Goal: Transaction & Acquisition: Purchase product/service

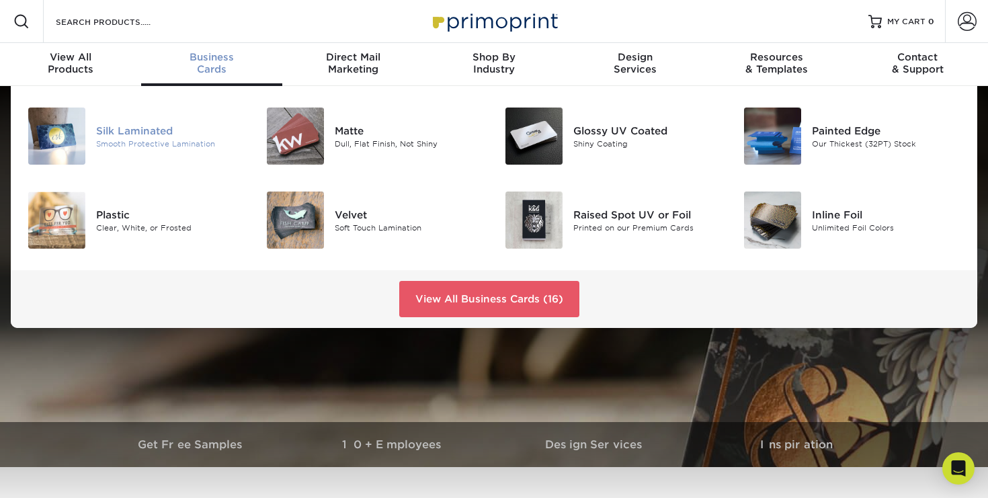
click at [145, 123] on div "Silk Laminated" at bounding box center [170, 130] width 149 height 15
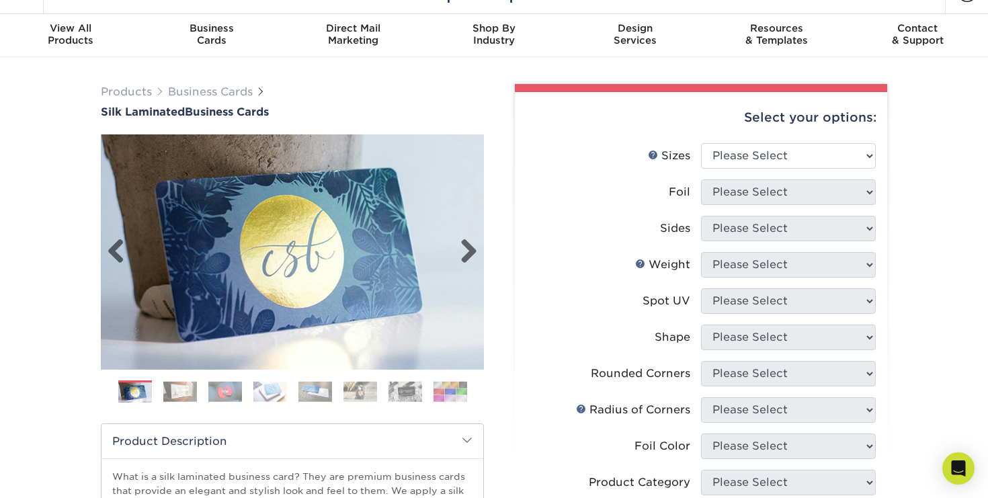
scroll to position [40, 0]
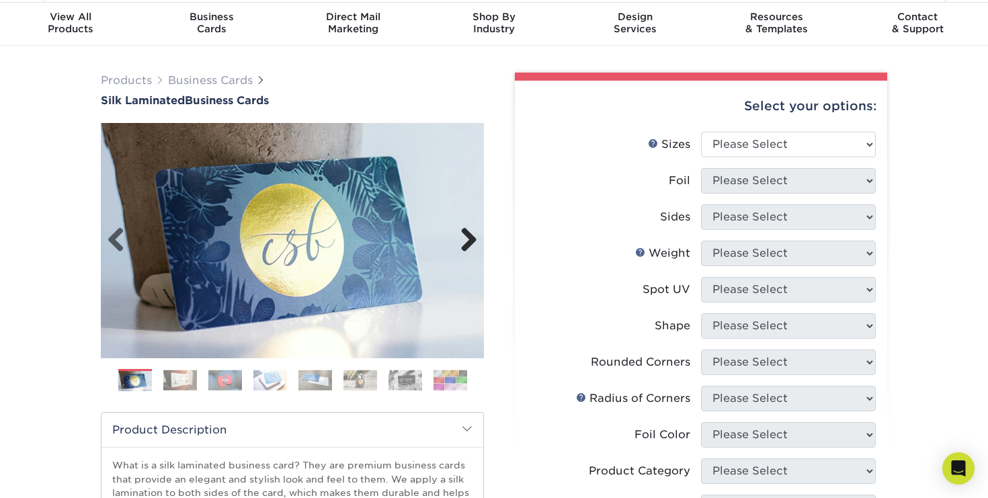
click at [468, 234] on link "Next" at bounding box center [463, 240] width 27 height 27
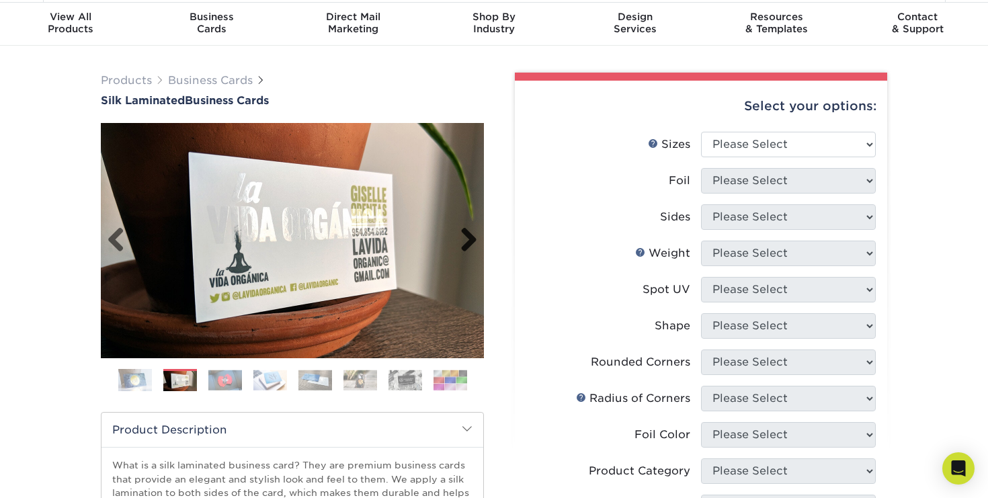
click at [466, 235] on link "Next" at bounding box center [463, 240] width 27 height 27
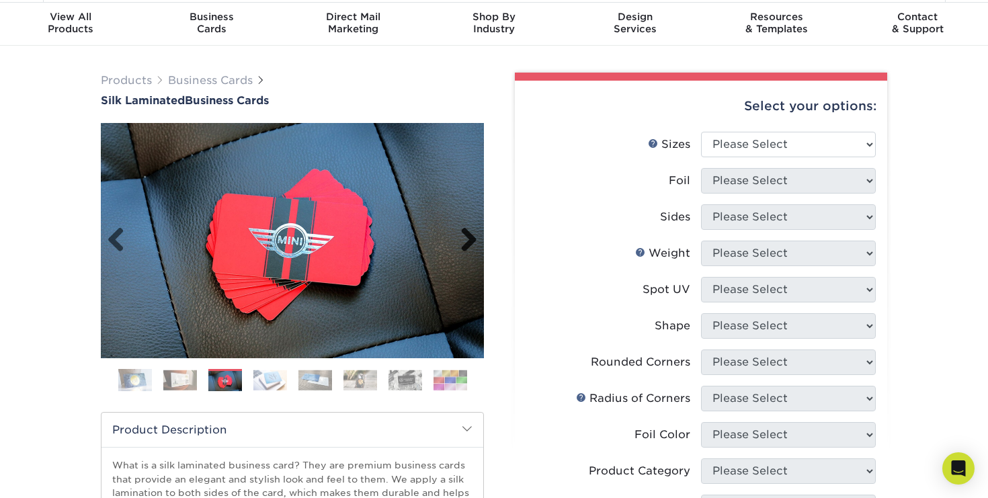
click at [466, 235] on link "Next" at bounding box center [463, 240] width 27 height 27
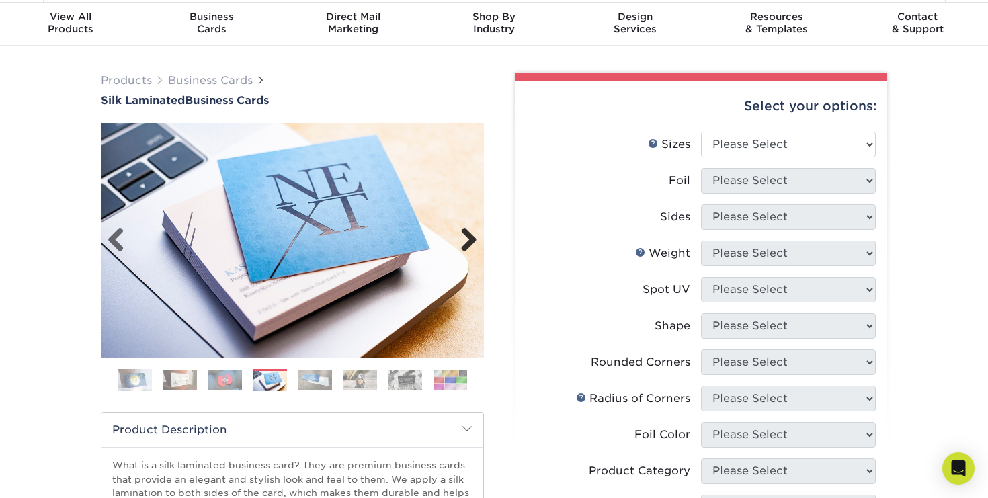
click at [466, 235] on link "Next" at bounding box center [463, 240] width 27 height 27
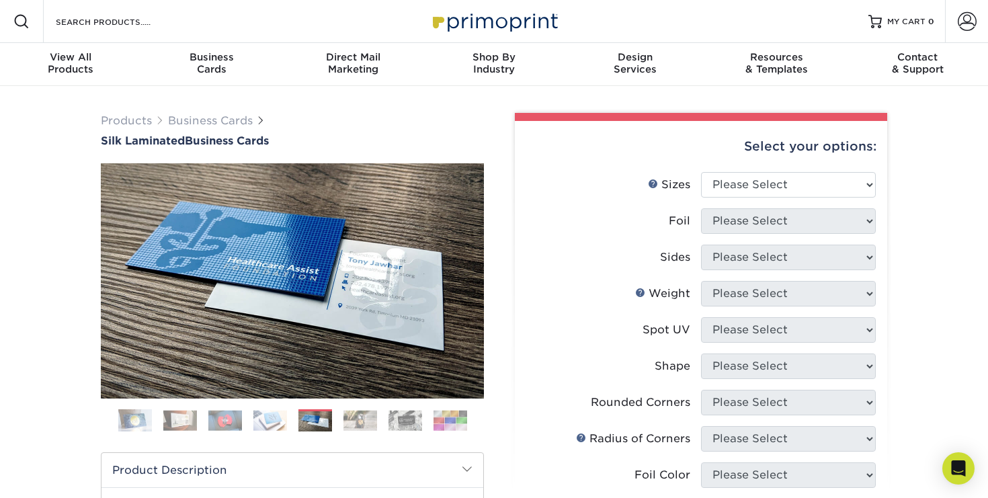
scroll to position [21, 0]
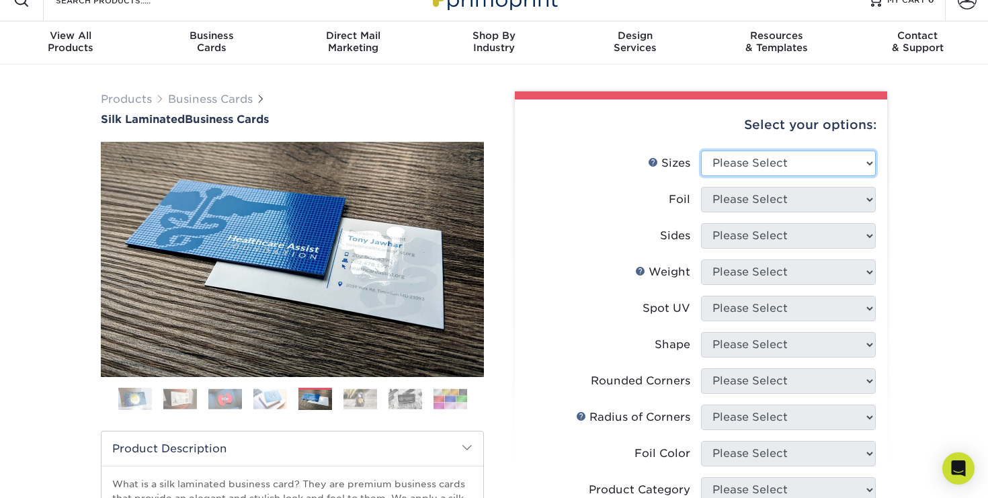
click at [847, 161] on select "Please Select 1.5" x 3.5" - Mini 1.75" x 3.5" - Mini 2" x 2" - Square 2" x 3" -…" at bounding box center [788, 163] width 175 height 26
select select "2.00x3.50"
click at [701, 150] on select "Please Select 1.5" x 3.5" - Mini 1.75" x 3.5" - Mini 2" x 2" - Square 2" x 3" -…" at bounding box center [788, 163] width 175 height 26
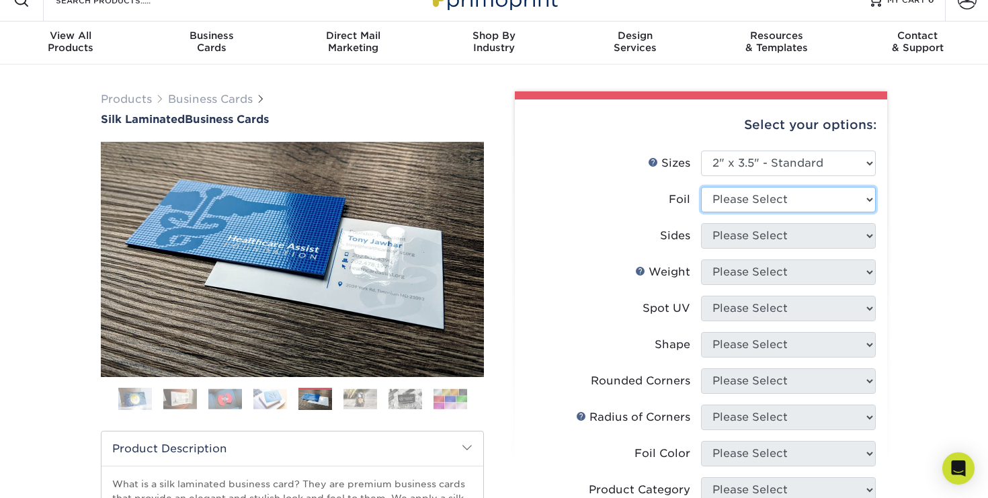
click at [777, 199] on select "Please Select Yes No" at bounding box center [788, 200] width 175 height 26
select select "0"
click at [701, 187] on select "Please Select Yes No" at bounding box center [788, 200] width 175 height 26
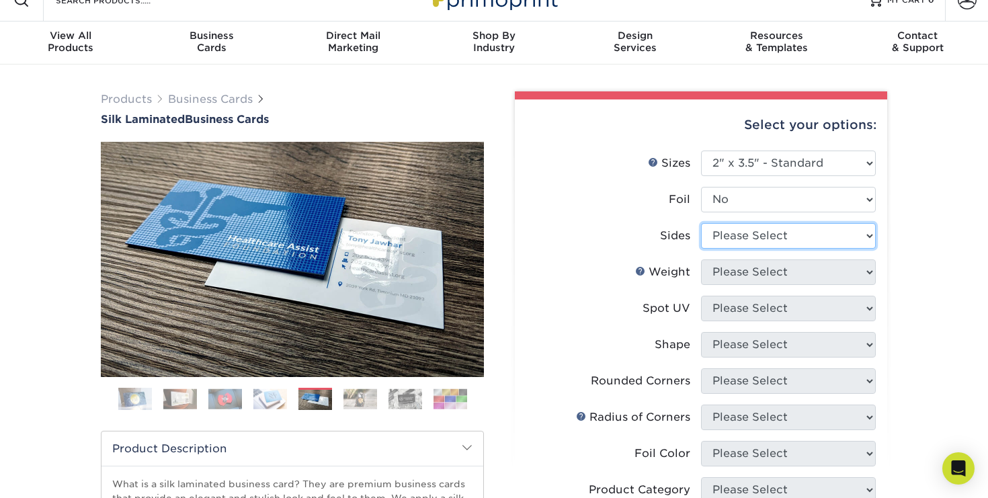
click at [752, 233] on select "Please Select Print Both Sides Print Front Only" at bounding box center [788, 236] width 175 height 26
select select "13abbda7-1d64-4f25-8bb2-c179b224825d"
click at [701, 223] on select "Please Select Print Both Sides Print Front Only" at bounding box center [788, 236] width 175 height 26
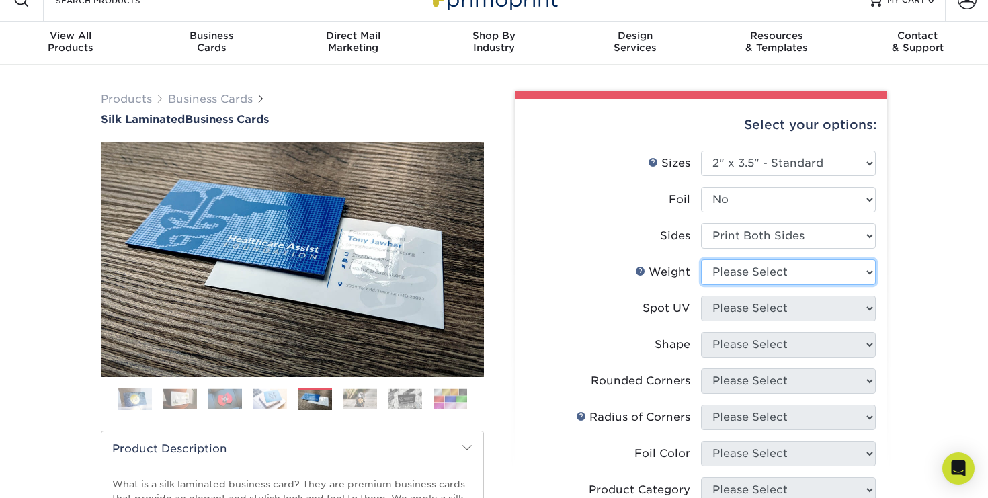
click at [736, 267] on select "Please Select 16PT" at bounding box center [788, 272] width 175 height 26
select select "16PT"
click at [701, 259] on select "Please Select 16PT" at bounding box center [788, 272] width 175 height 26
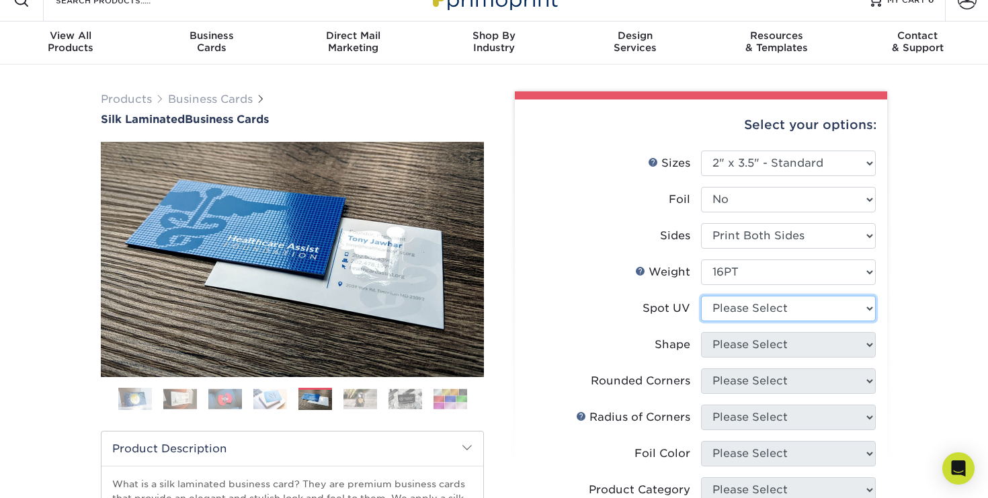
click at [730, 300] on select "Please Select No Spot UV Front and Back (Both Sides) Front Only Back Only" at bounding box center [788, 309] width 175 height 26
select select "0"
click at [701, 296] on select "Please Select No Spot UV Front and Back (Both Sides) Front Only Back Only" at bounding box center [788, 309] width 175 height 26
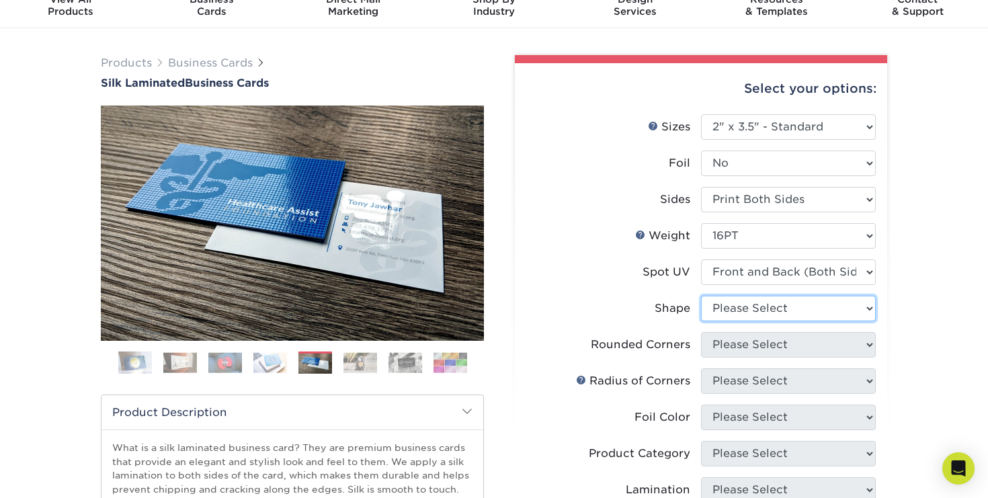
click at [729, 300] on select "Please Select Standard" at bounding box center [788, 309] width 175 height 26
select select "standard"
click at [701, 296] on select "Please Select Standard" at bounding box center [788, 309] width 175 height 26
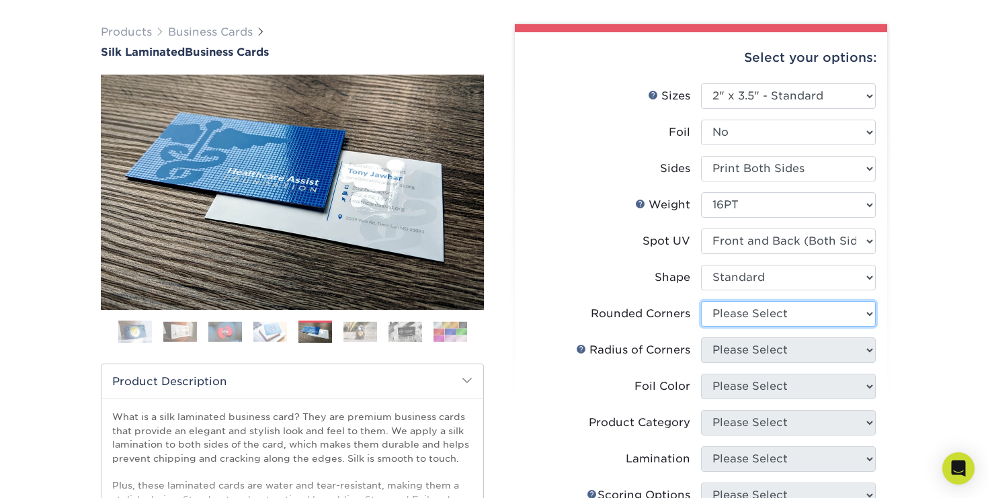
click at [729, 311] on select "Please Select Yes - Round 2 Corners Yes - Round 4 Corners No" at bounding box center [788, 314] width 175 height 26
select select "0"
click at [701, 301] on select "Please Select Yes - Round 2 Corners Yes - Round 4 Corners No" at bounding box center [788, 314] width 175 height 26
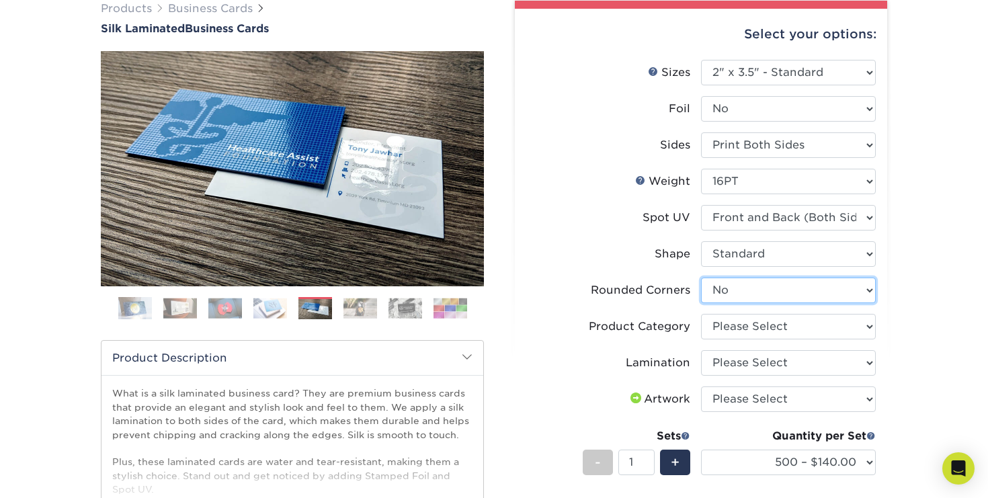
scroll to position [114, 0]
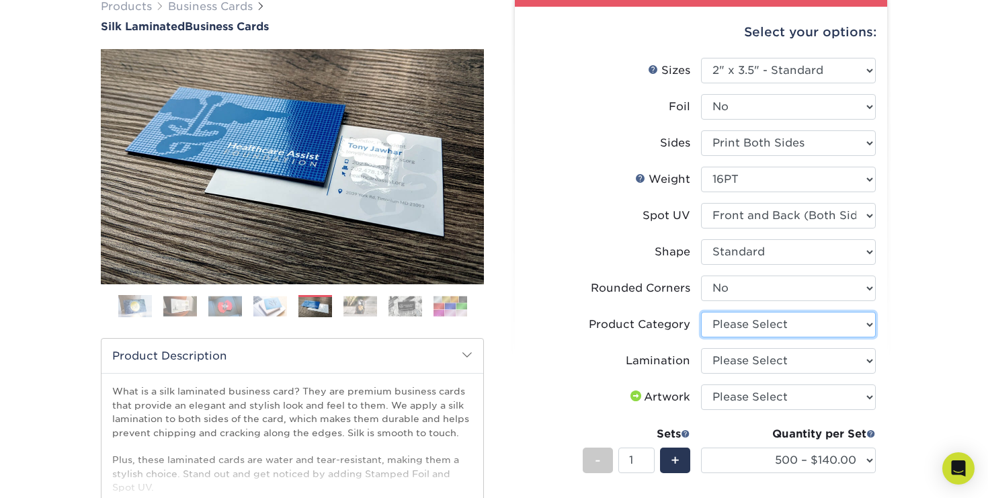
click at [734, 322] on select "Please Select Business Cards" at bounding box center [788, 325] width 175 height 26
select select "3b5148f1-0588-4f88-a218-97bcfdce65c1"
click at [701, 312] on select "Please Select Business Cards" at bounding box center [788, 325] width 175 height 26
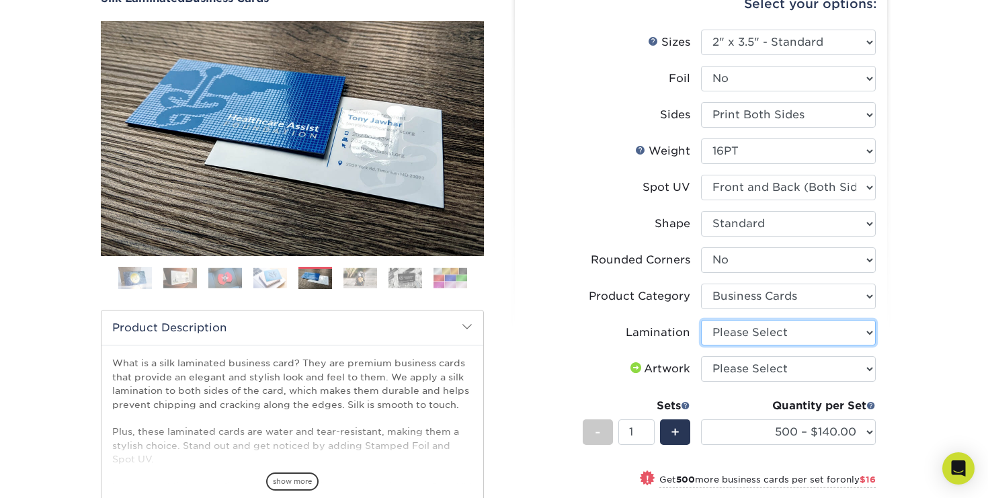
click at [736, 327] on select "Please Select Silk" at bounding box center [788, 333] width 175 height 26
select select "ccacb42f-45f7-42d3-bbd3-7c8421cf37f0"
click at [701, 320] on select "Please Select Silk" at bounding box center [788, 333] width 175 height 26
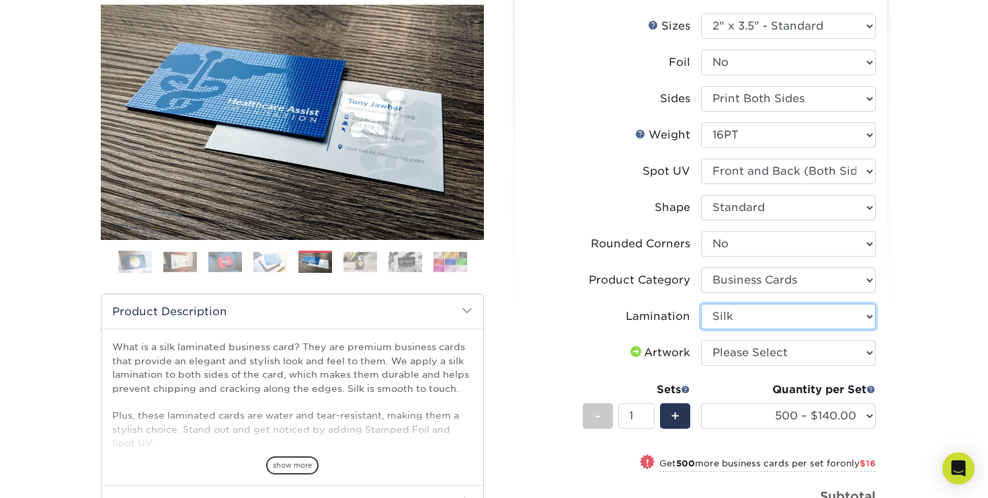
scroll to position [171, 0]
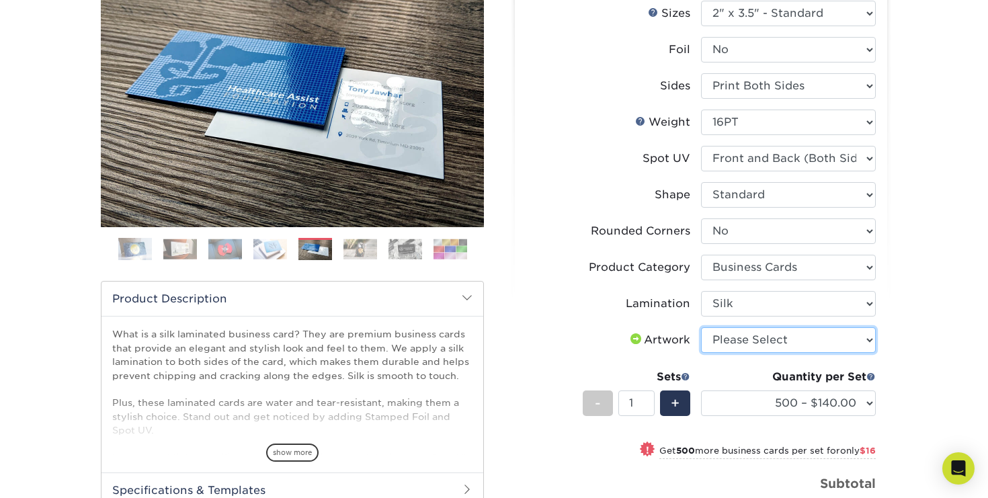
click at [730, 339] on select "Please Select I will upload files I need a design - $100" at bounding box center [788, 340] width 175 height 26
select select "upload"
click at [701, 327] on select "Please Select I will upload files I need a design - $100" at bounding box center [788, 340] width 175 height 26
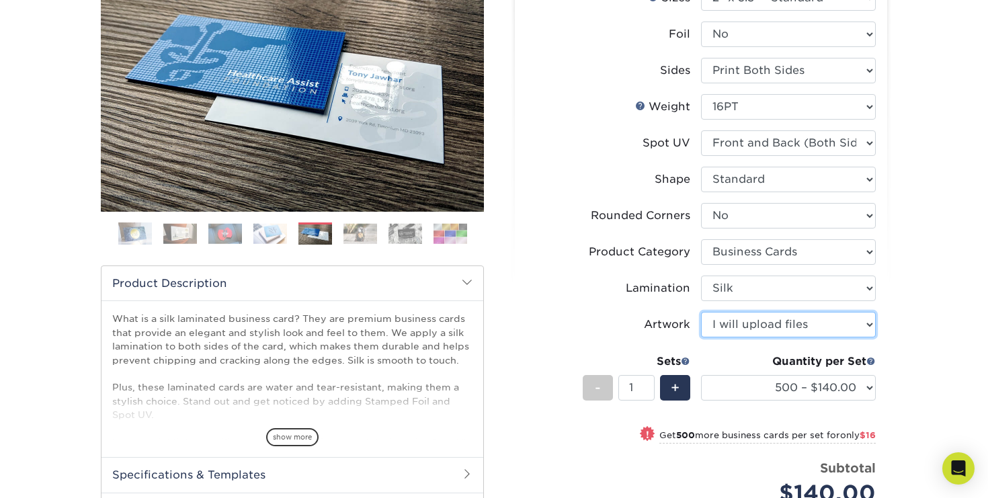
scroll to position [177, 0]
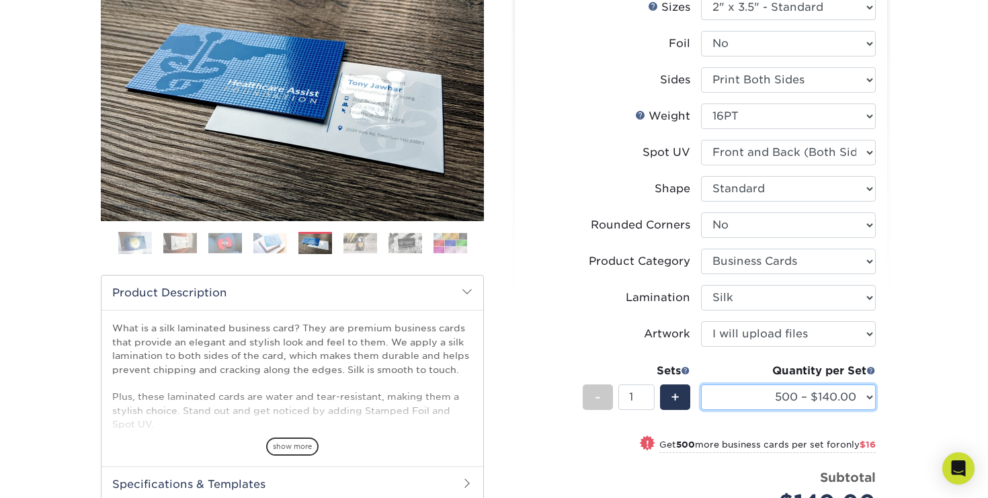
click at [868, 395] on select "500 – $140.00 1000 – $156.00 2500 – $383.00 5000 – $642.00 10000 – $1156.00" at bounding box center [788, 397] width 175 height 26
